Goal: Information Seeking & Learning: Learn about a topic

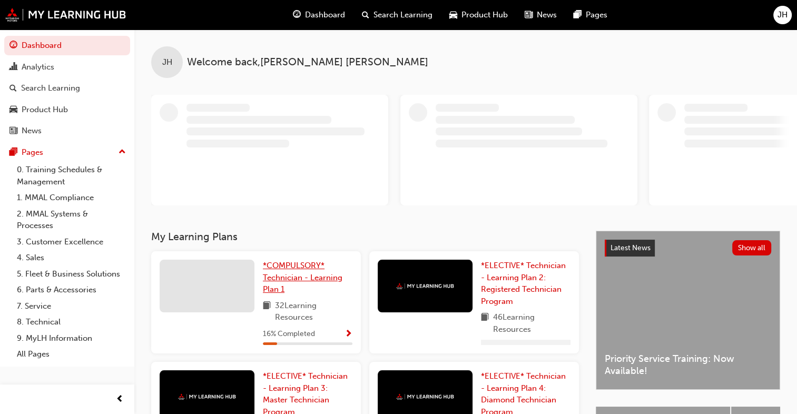
click at [281, 291] on span "*COMPULSORY* Technician - Learning Plan 1" at bounding box center [303, 277] width 80 height 33
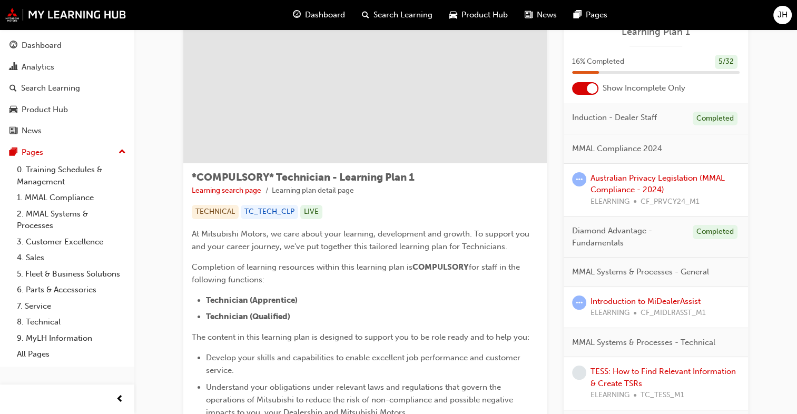
scroll to position [48, 0]
click at [584, 88] on div at bounding box center [585, 89] width 26 height 13
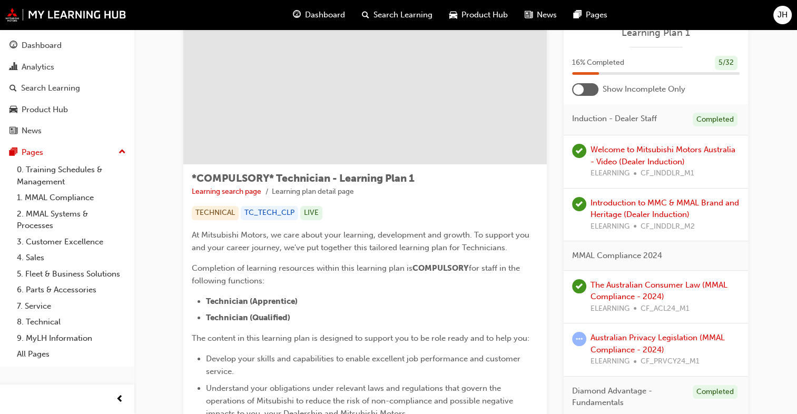
click at [584, 88] on div at bounding box center [585, 89] width 26 height 13
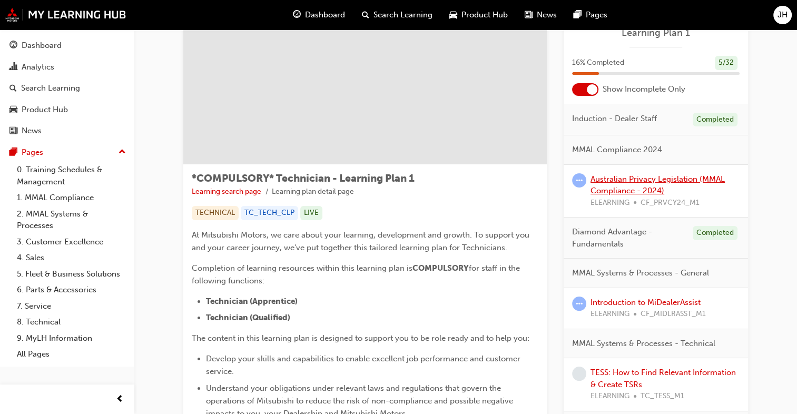
click at [617, 176] on link "Australian Privacy Legislation (MMAL Compliance - 2024)" at bounding box center [657, 185] width 134 height 22
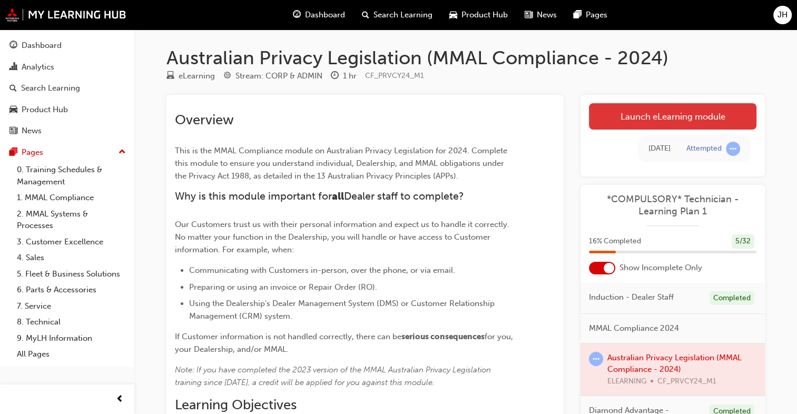
click at [642, 123] on link "Launch eLearning module" at bounding box center [672, 116] width 167 height 26
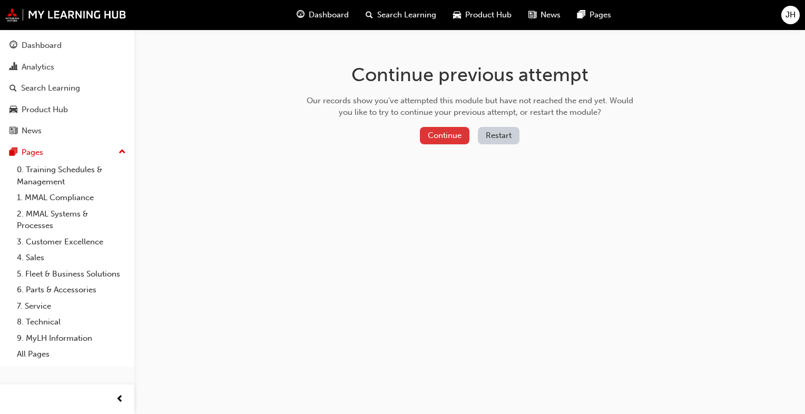
click at [449, 132] on button "Continue" at bounding box center [444, 135] width 49 height 17
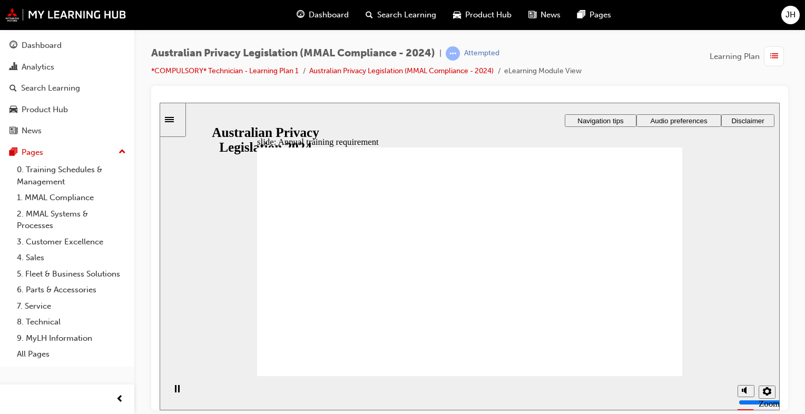
checkbox input "true"
checkbox input "false"
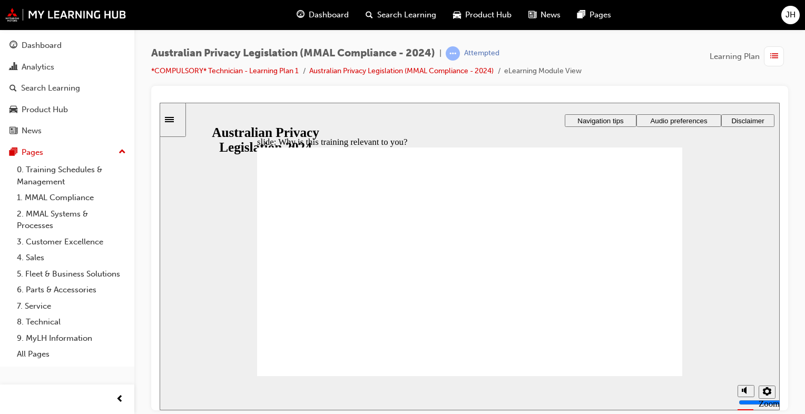
checkbox input "true"
click at [43, 41] on div "Dashboard" at bounding box center [42, 45] width 40 height 12
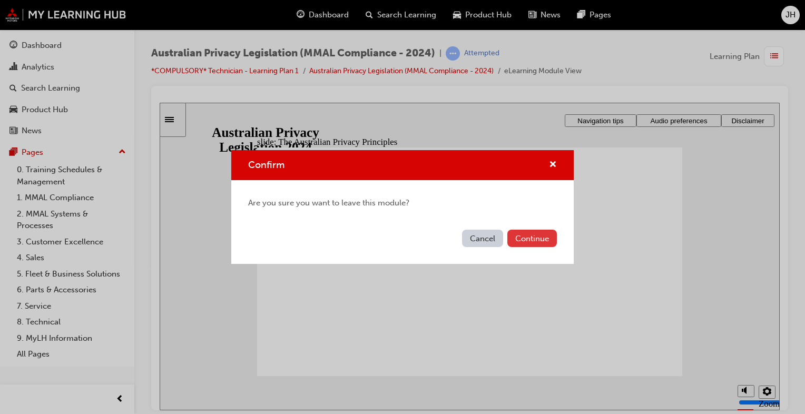
click at [520, 234] on button "Continue" at bounding box center [531, 238] width 49 height 17
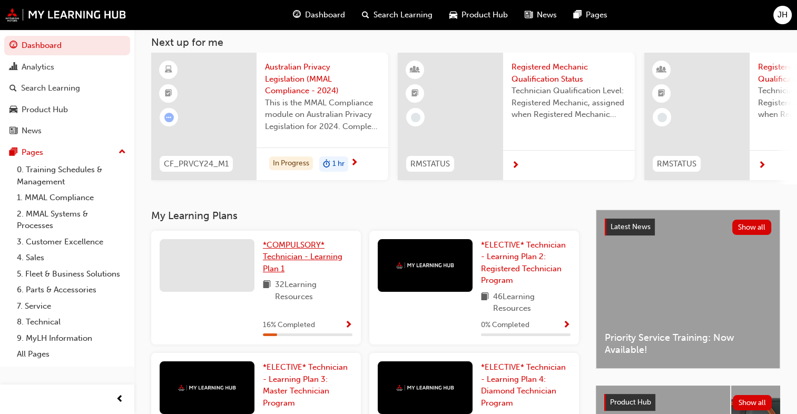
scroll to position [59, 0]
click at [283, 250] on span "*COMPULSORY* Technician - Learning Plan 1" at bounding box center [303, 256] width 80 height 33
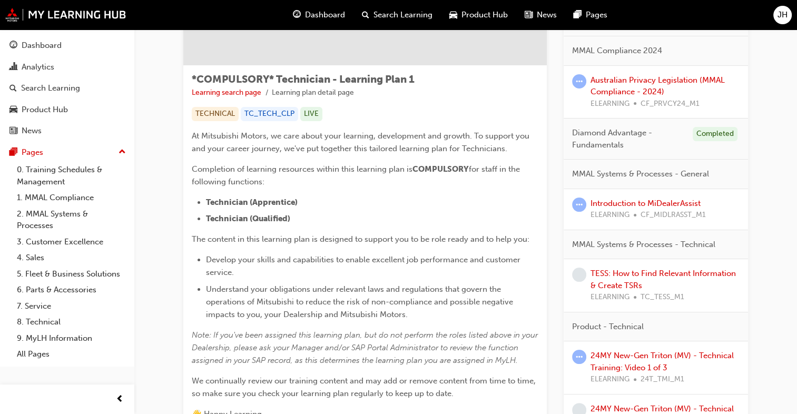
scroll to position [148, 0]
click at [640, 279] on link "TESS: How to Find Relevant Information & Create TSRs" at bounding box center [662, 278] width 145 height 22
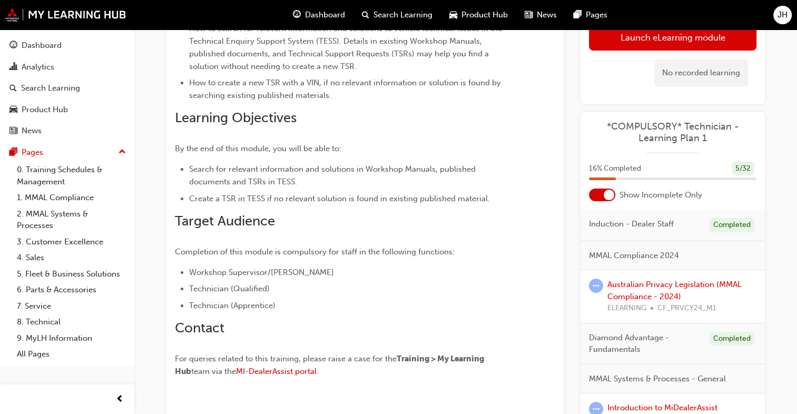
scroll to position [142, 0]
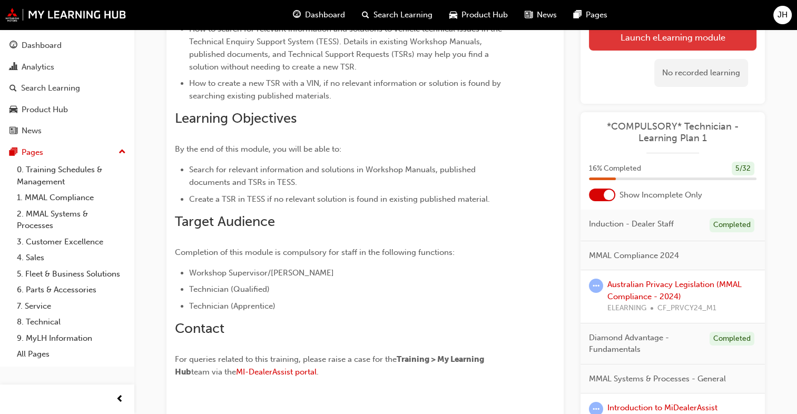
click at [639, 42] on link "Launch eLearning module" at bounding box center [672, 37] width 167 height 26
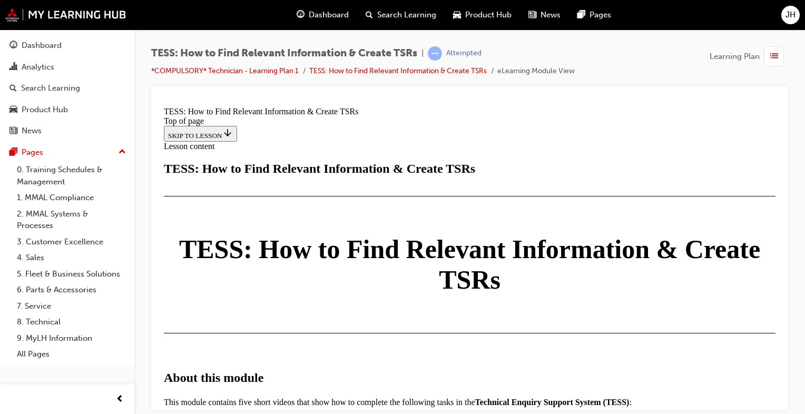
scroll to position [577, 0]
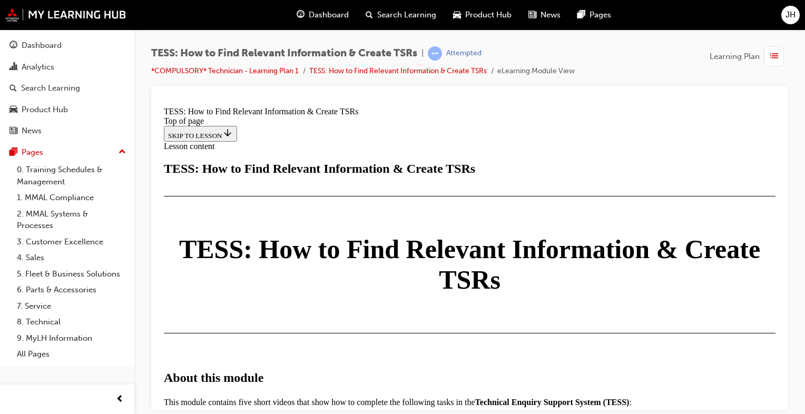
scroll to position [2111, 0]
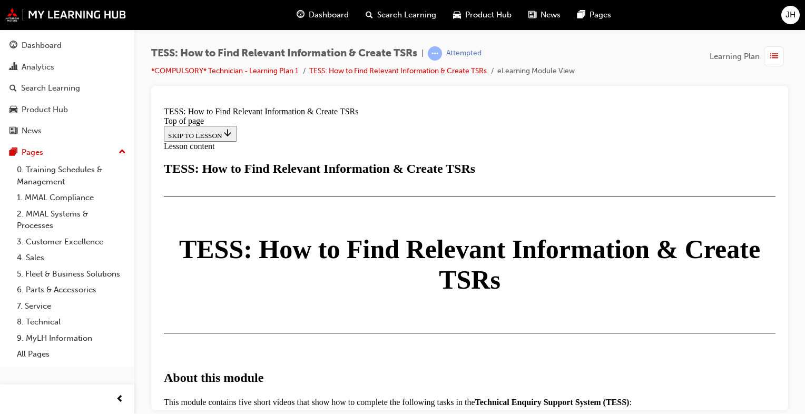
scroll to position [2717, 0]
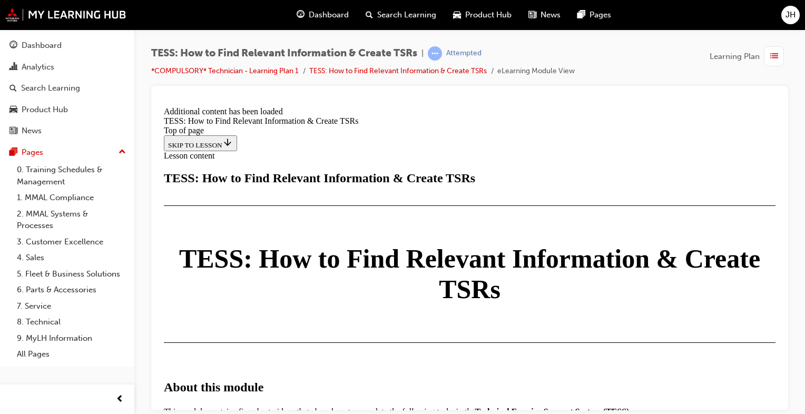
scroll to position [2805, 0]
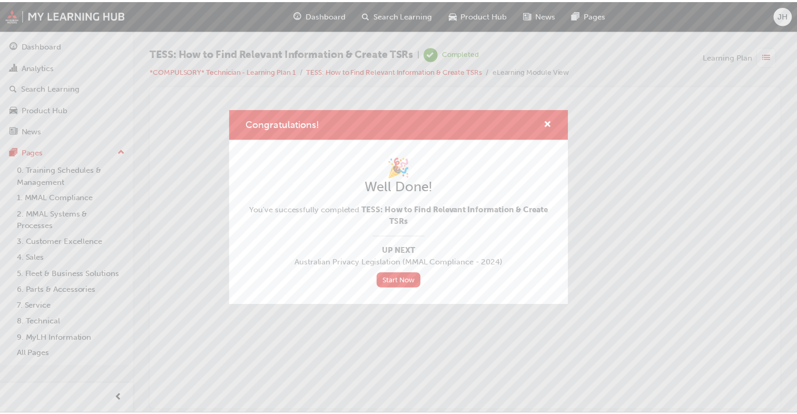
scroll to position [0, 0]
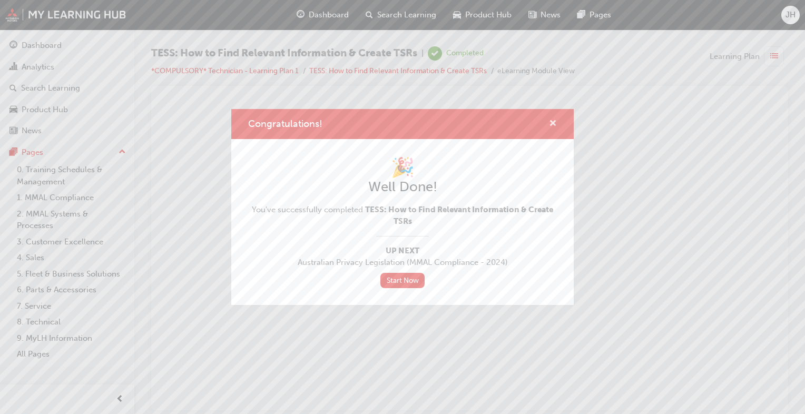
click at [554, 121] on span "cross-icon" at bounding box center [553, 124] width 8 height 9
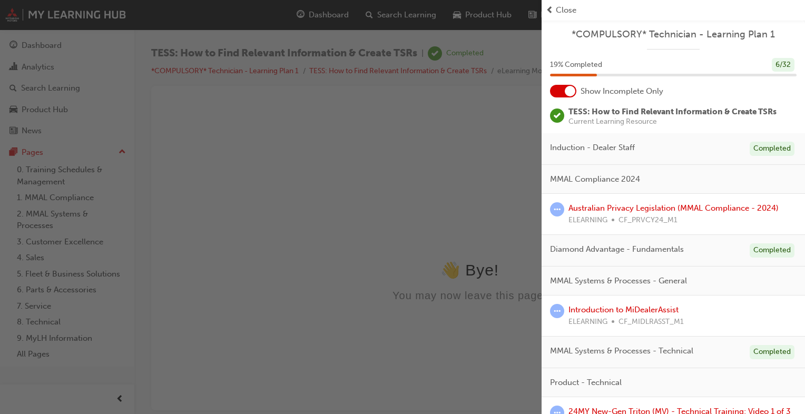
click at [560, 9] on span "Close" at bounding box center [565, 10] width 21 height 12
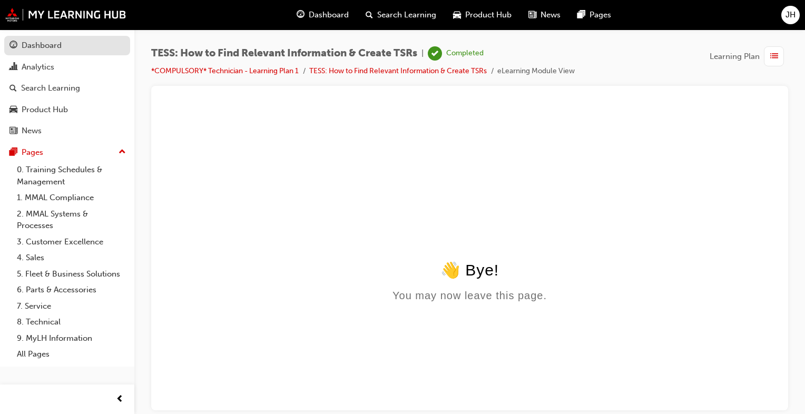
click at [38, 48] on div "Dashboard" at bounding box center [42, 45] width 40 height 12
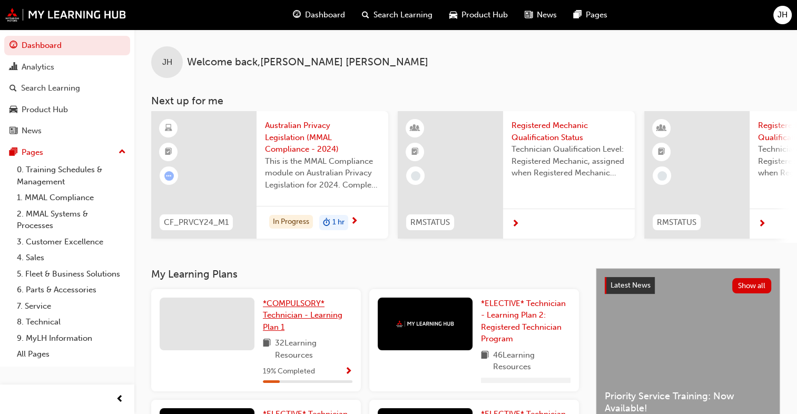
click at [294, 315] on span "*COMPULSORY* Technician - Learning Plan 1" at bounding box center [303, 315] width 80 height 33
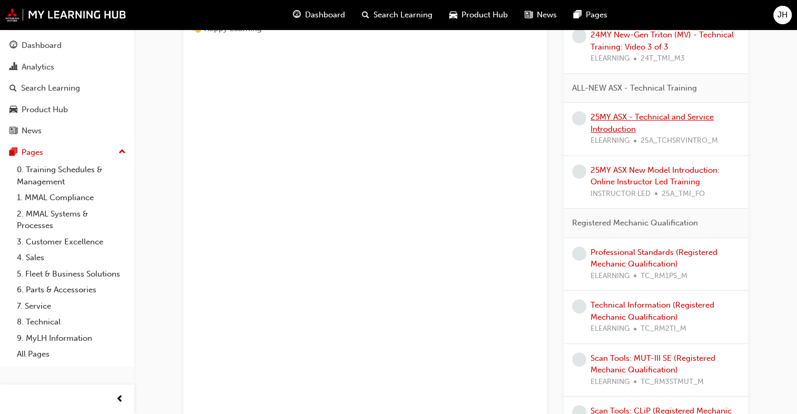
scroll to position [543, 0]
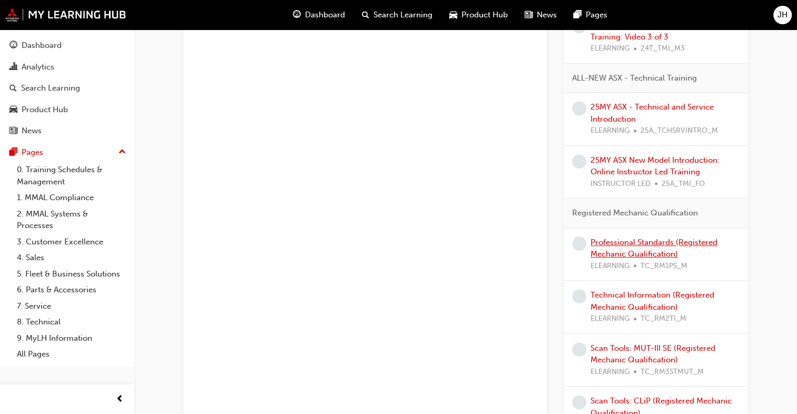
click at [614, 244] on link "Professional Standards (Registered Mechanic Qualification)" at bounding box center [653, 248] width 127 height 22
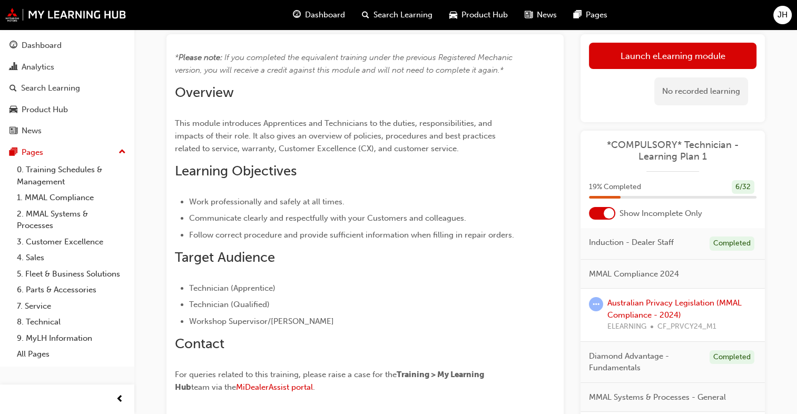
scroll to position [59, 0]
